Goal: Navigation & Orientation: Go to known website

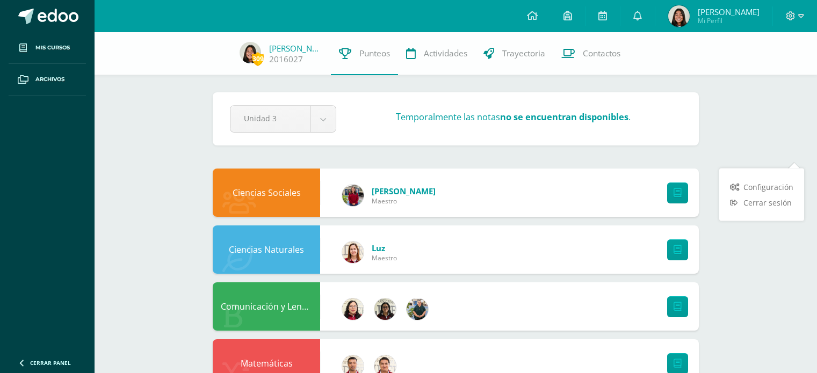
scroll to position [129, 0]
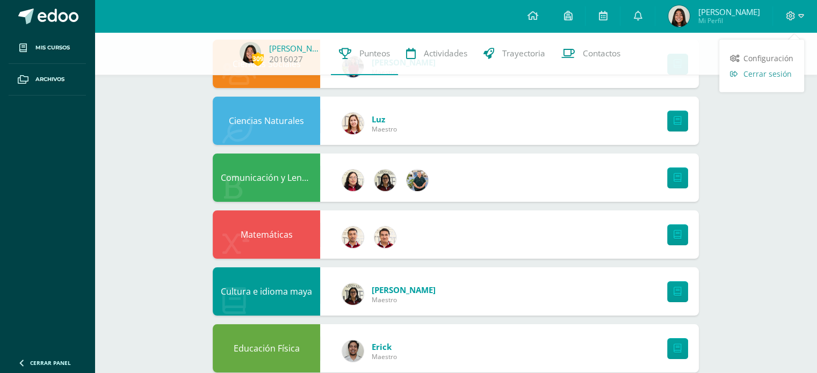
click at [777, 75] on span "Cerrar sesión" at bounding box center [767, 74] width 48 height 10
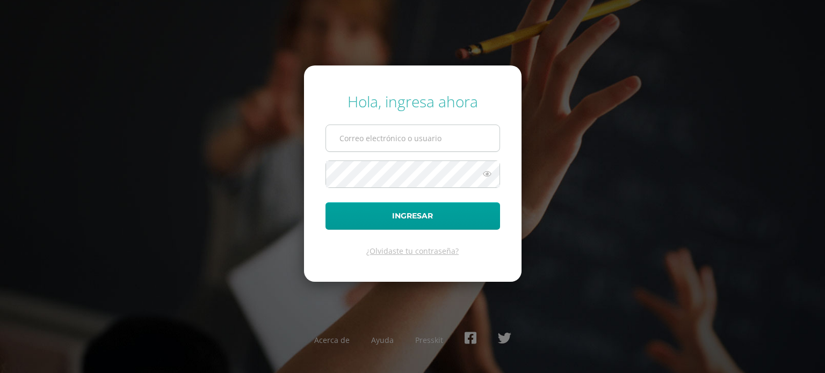
click at [420, 141] on input "text" at bounding box center [412, 138] width 173 height 26
type input "patty.franco@centroeducativoelvalle.edu.gt"
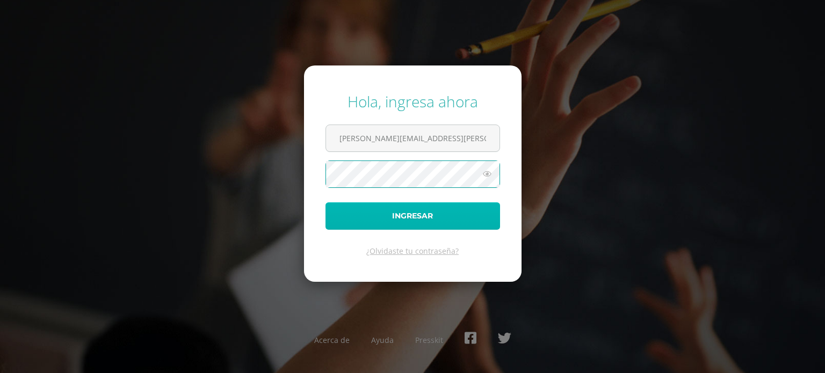
click at [389, 221] on button "Ingresar" at bounding box center [412, 215] width 174 height 27
